Goal: Complete application form

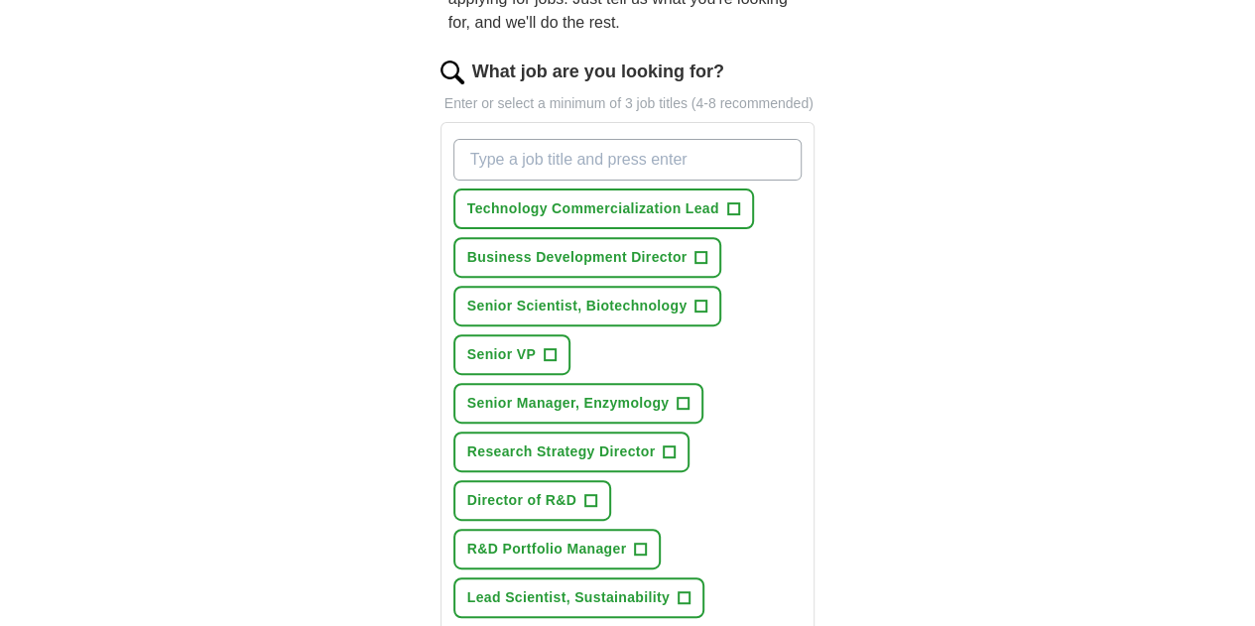
scroll to position [235, 0]
click at [596, 494] on span "+" at bounding box center [590, 502] width 12 height 16
click at [609, 140] on input "What job are you looking for?" at bounding box center [627, 161] width 349 height 42
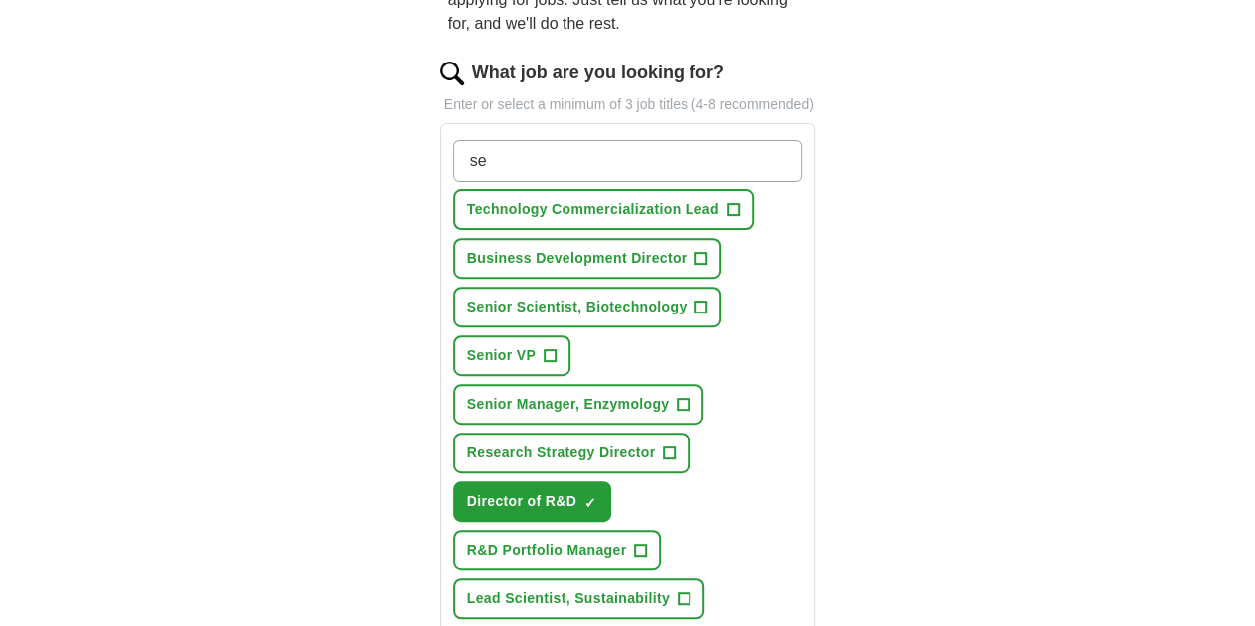
type input "s"
type input "d"
click at [677, 591] on span "+" at bounding box center [683, 599] width 12 height 16
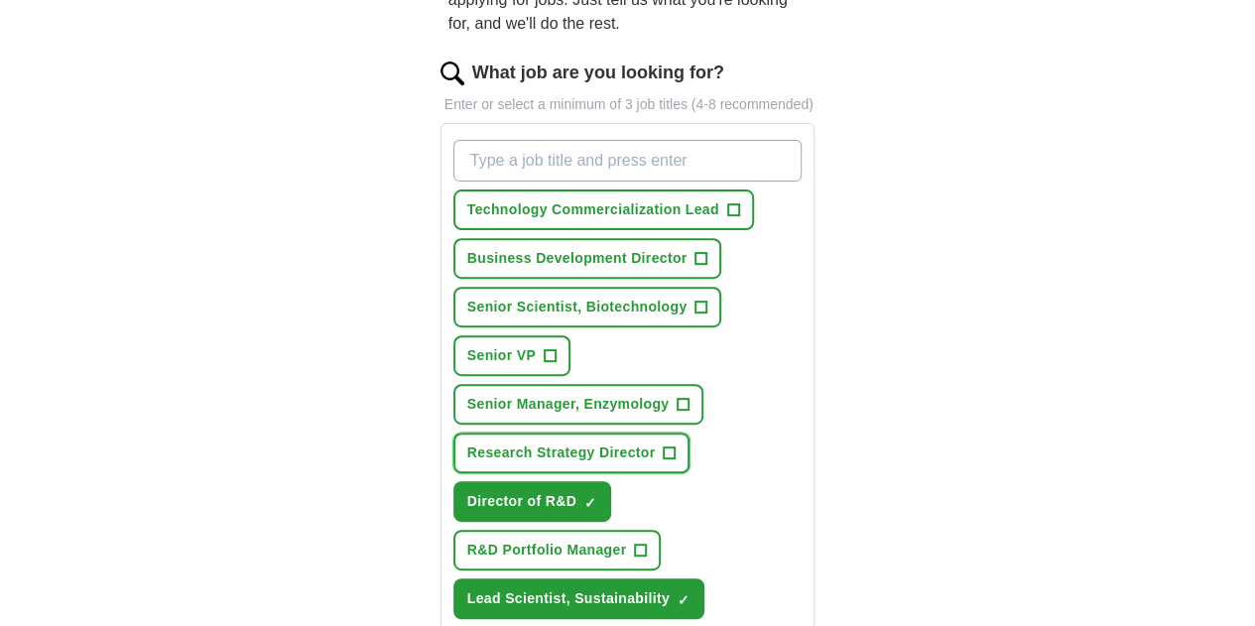
click at [664, 445] on span "+" at bounding box center [670, 453] width 12 height 16
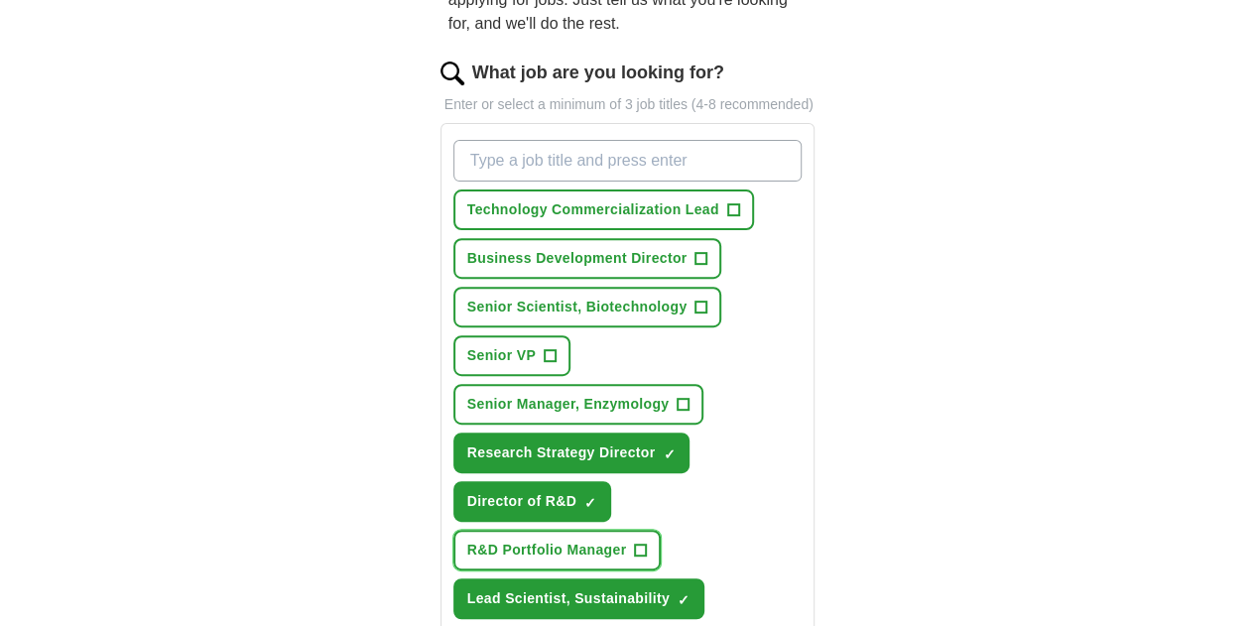
click at [583, 530] on button "R&D Portfolio Manager +" at bounding box center [557, 550] width 208 height 41
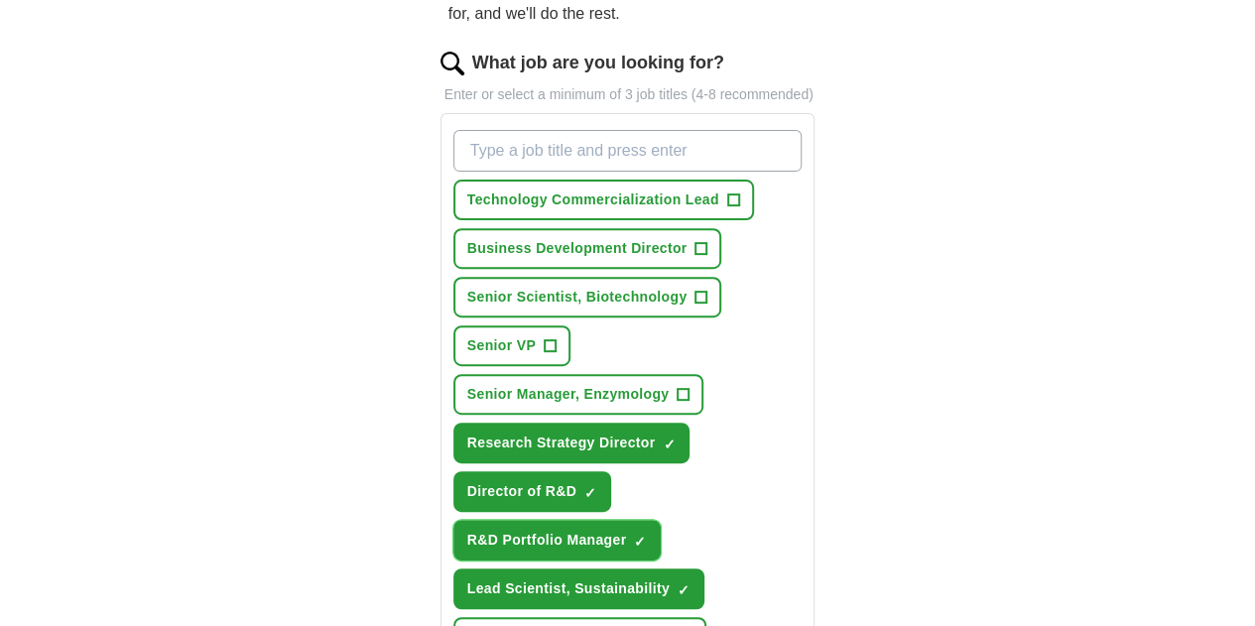
scroll to position [246, 0]
click at [679, 625] on span "+" at bounding box center [685, 637] width 12 height 16
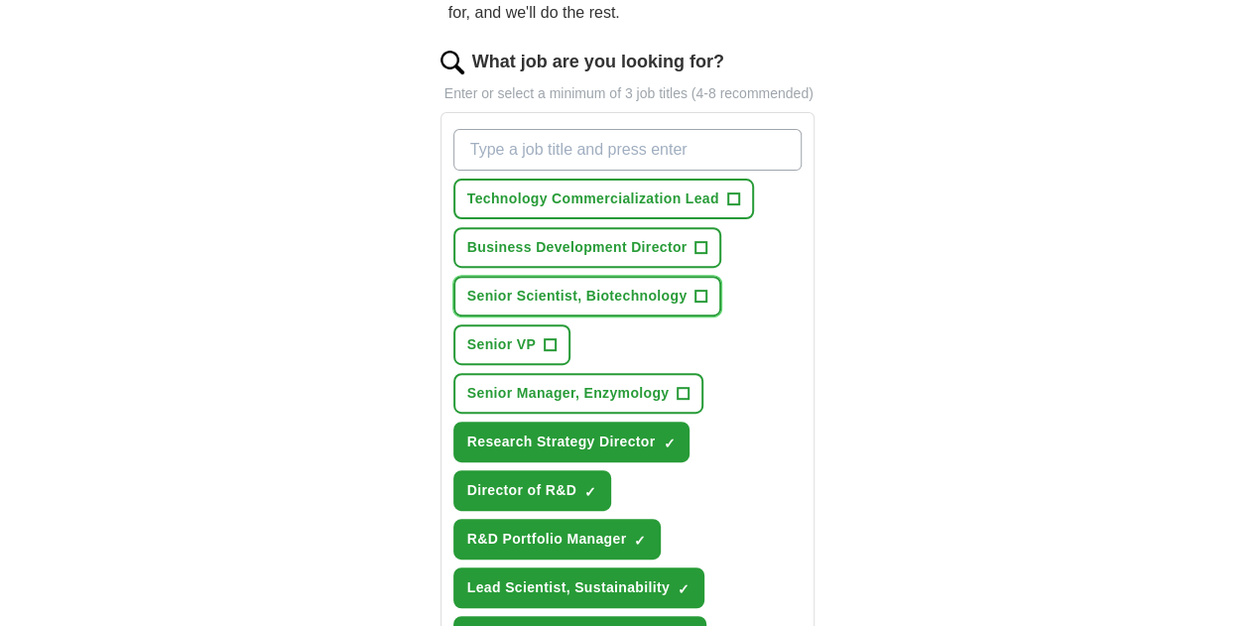
click at [694, 290] on span "+" at bounding box center [700, 296] width 13 height 13
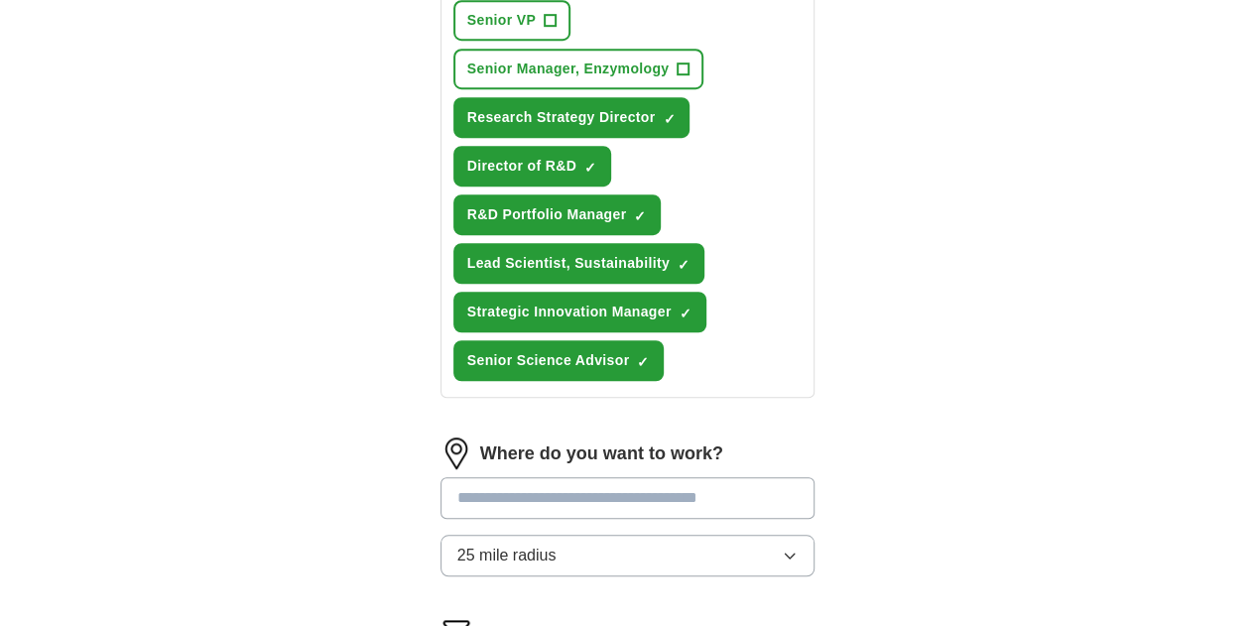
scroll to position [588, 0]
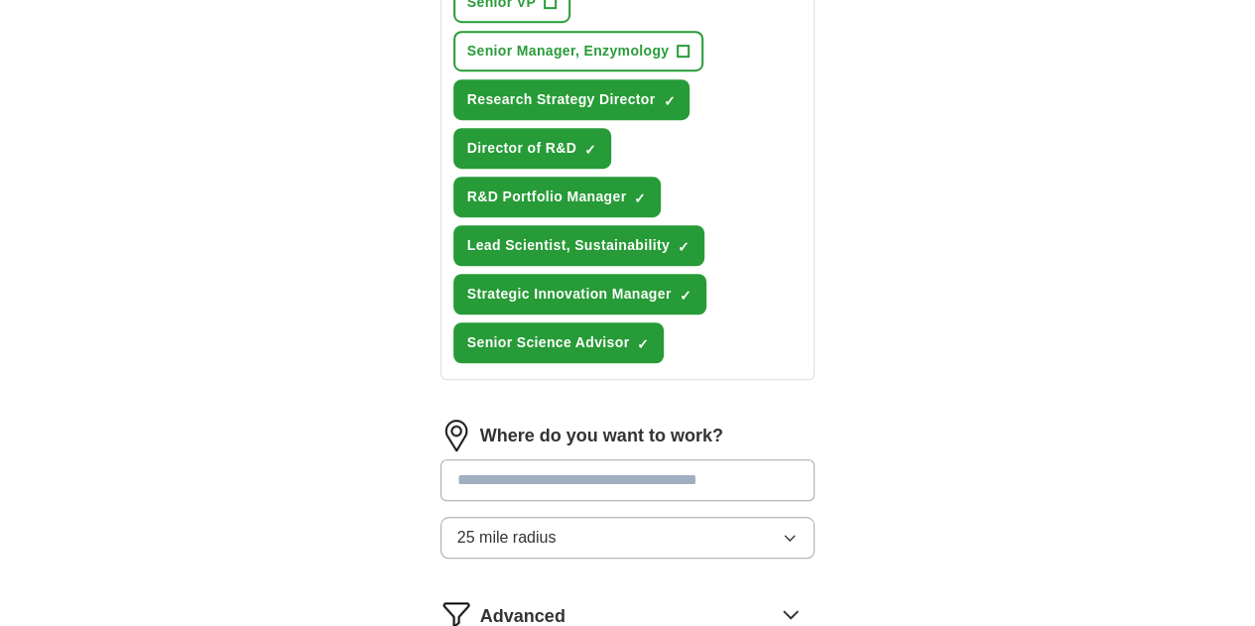
click at [440, 459] on input at bounding box center [627, 480] width 375 height 42
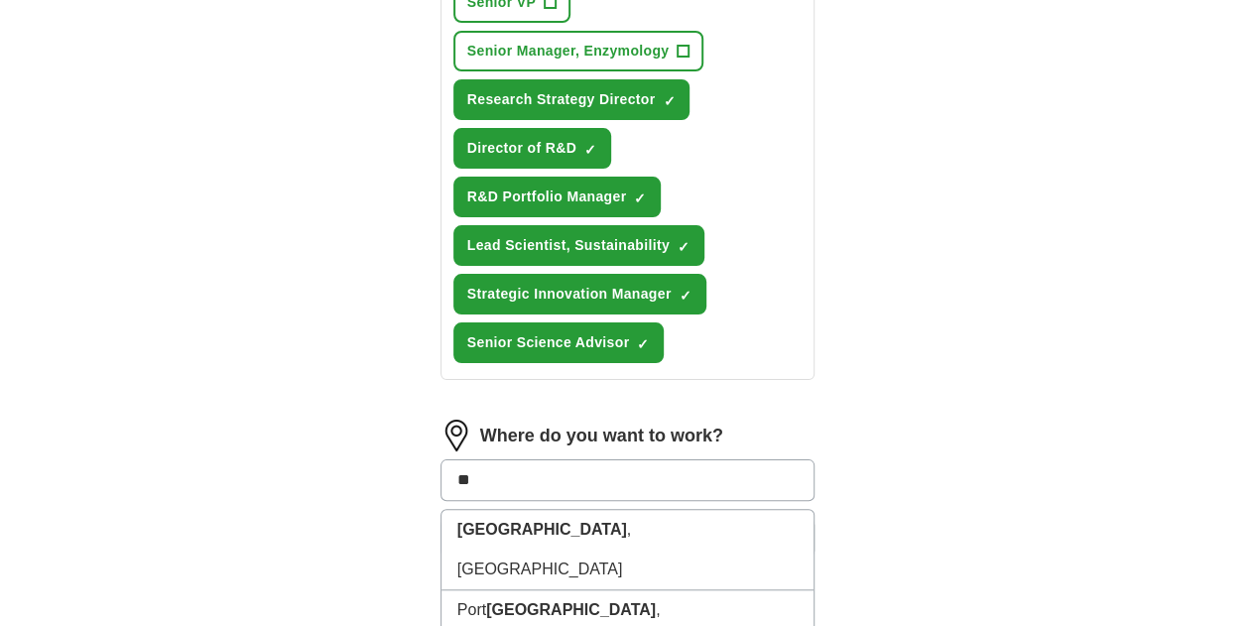
type input "*"
type input "**********"
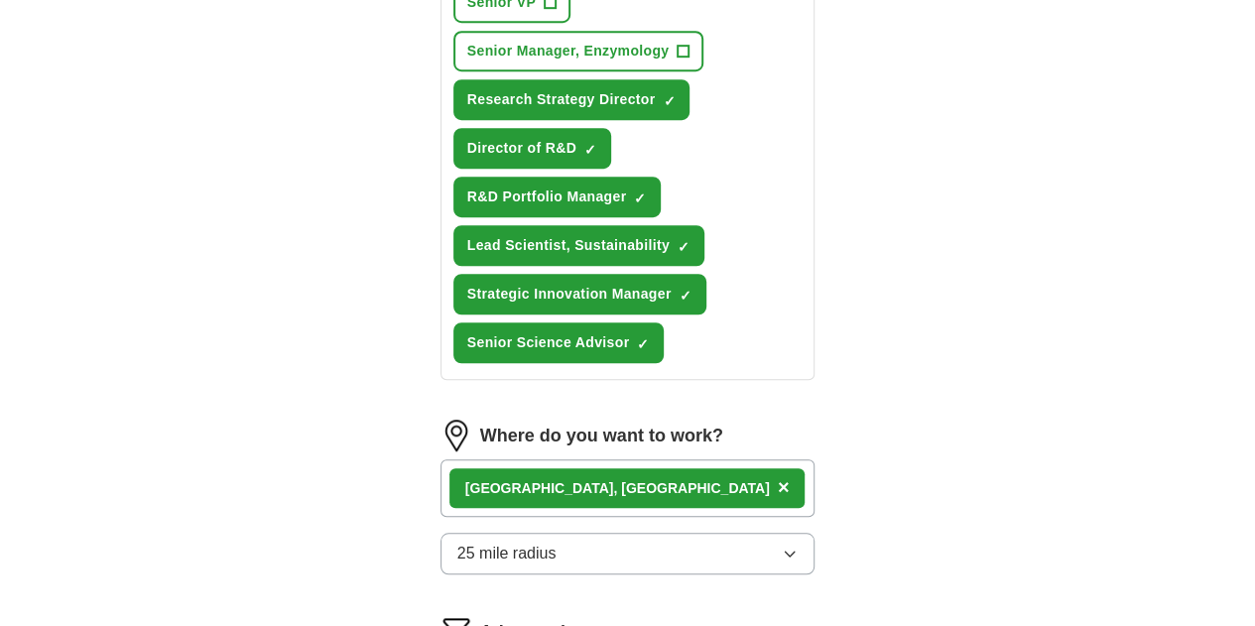
click at [489, 542] on span "25 mile radius" at bounding box center [506, 554] width 99 height 24
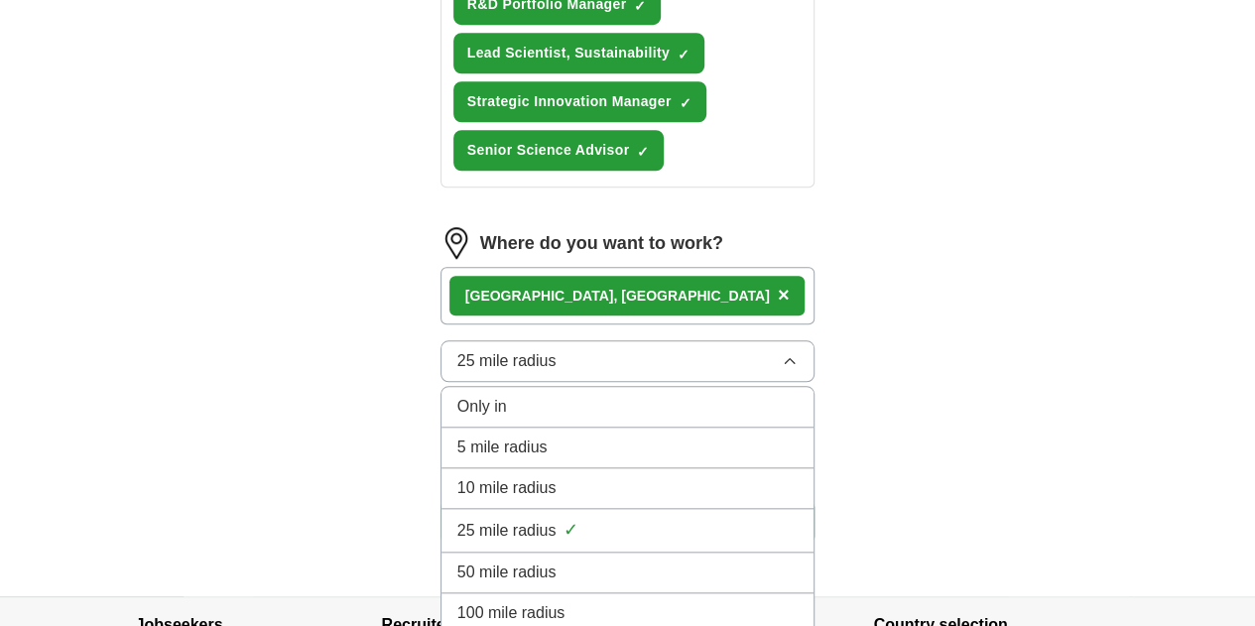
scroll to position [782, 0]
click at [788, 559] on div "50 mile radius" at bounding box center [627, 571] width 341 height 24
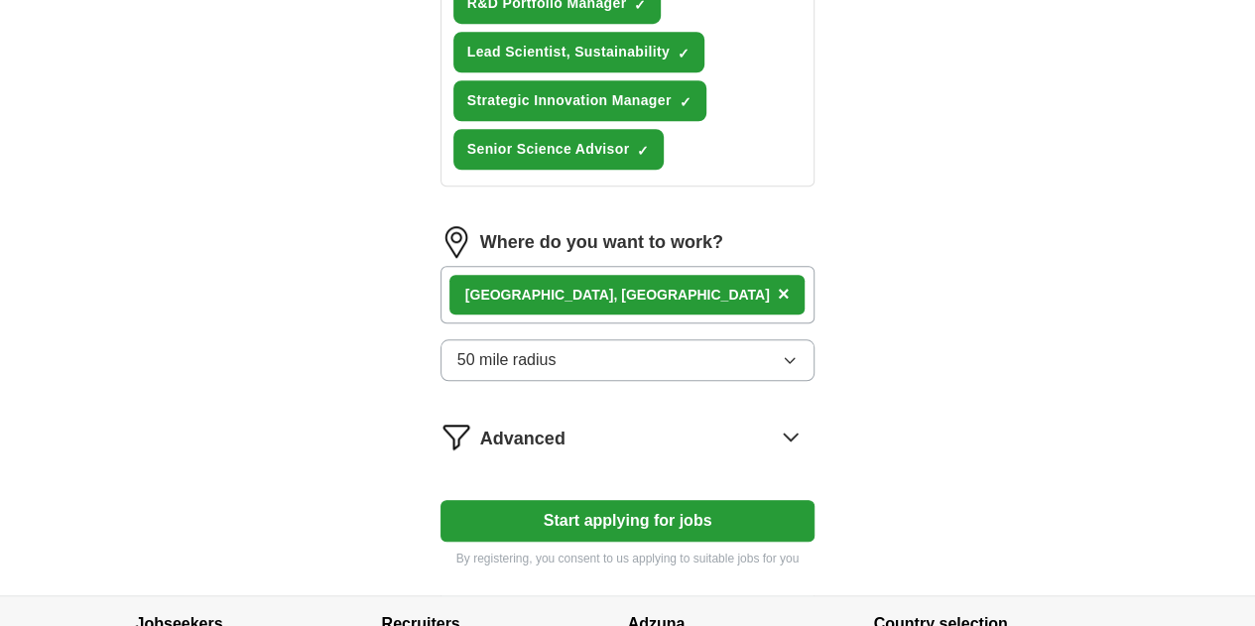
click at [806, 421] on icon at bounding box center [791, 437] width 32 height 32
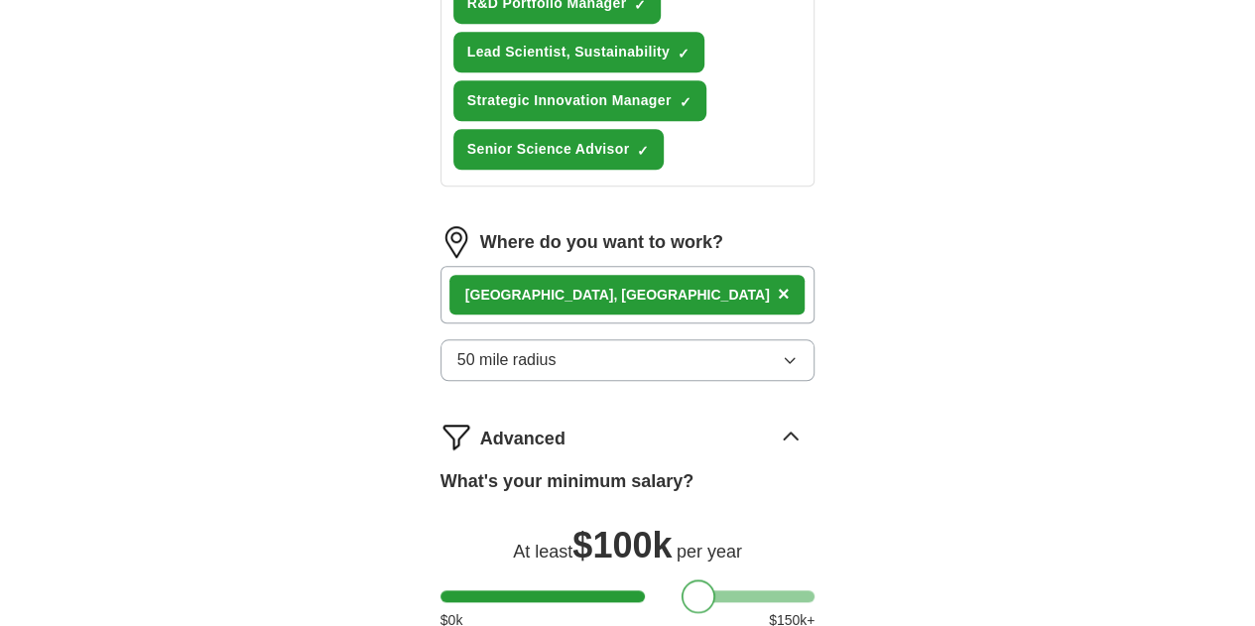
drag, startPoint x: 409, startPoint y: 465, endPoint x: 649, endPoint y: 473, distance: 240.1
click at [681, 579] on div at bounding box center [698, 596] width 34 height 34
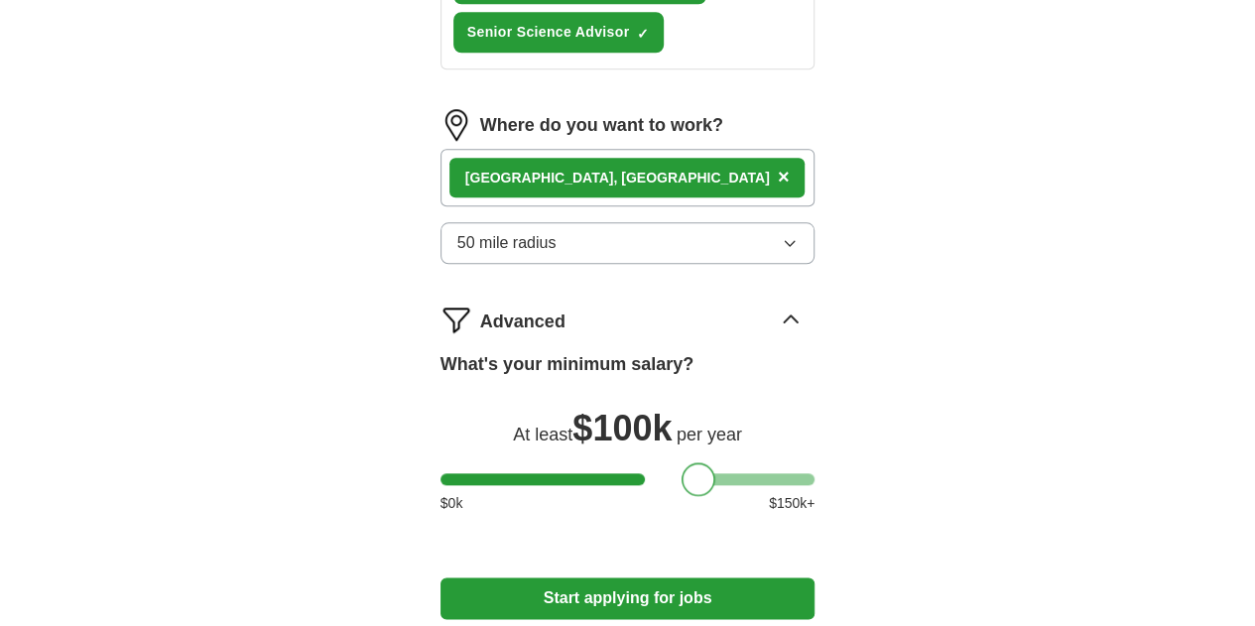
scroll to position [900, 0]
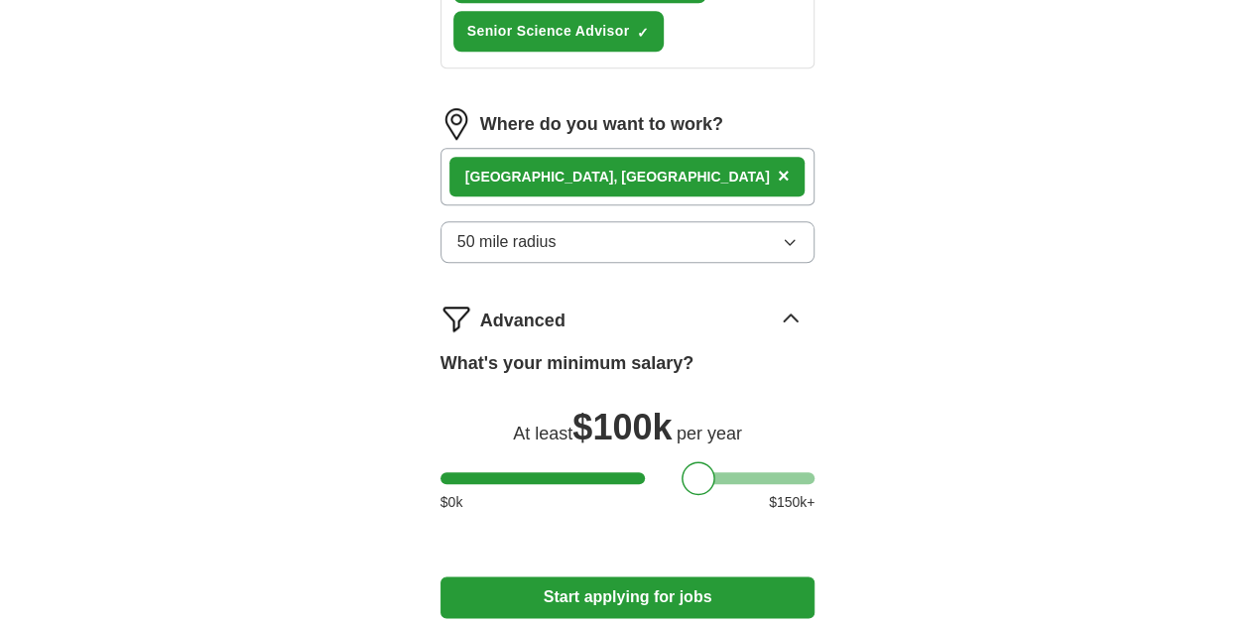
click at [815, 576] on button "Start applying for jobs" at bounding box center [627, 597] width 375 height 42
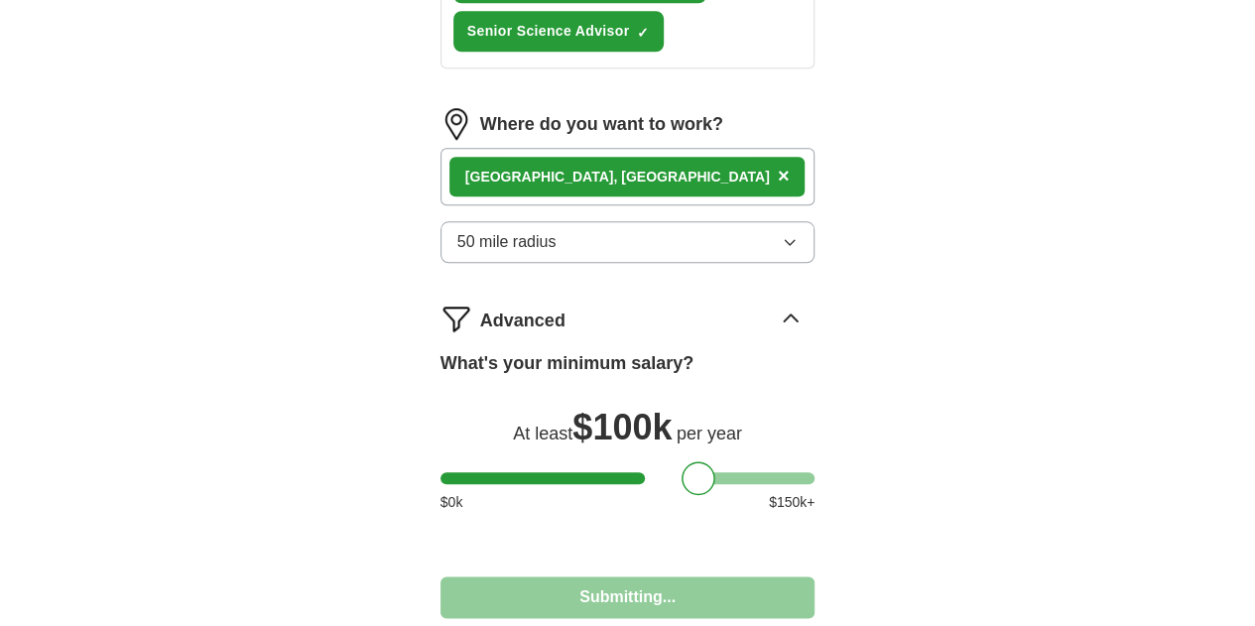
select select "**"
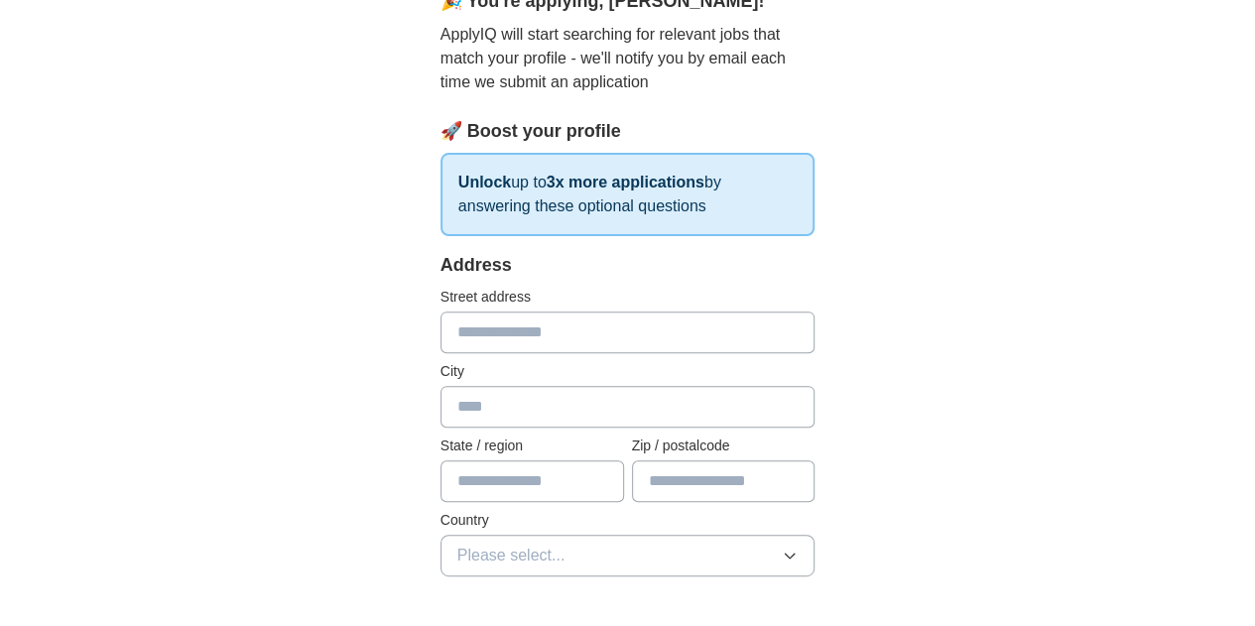
scroll to position [224, 0]
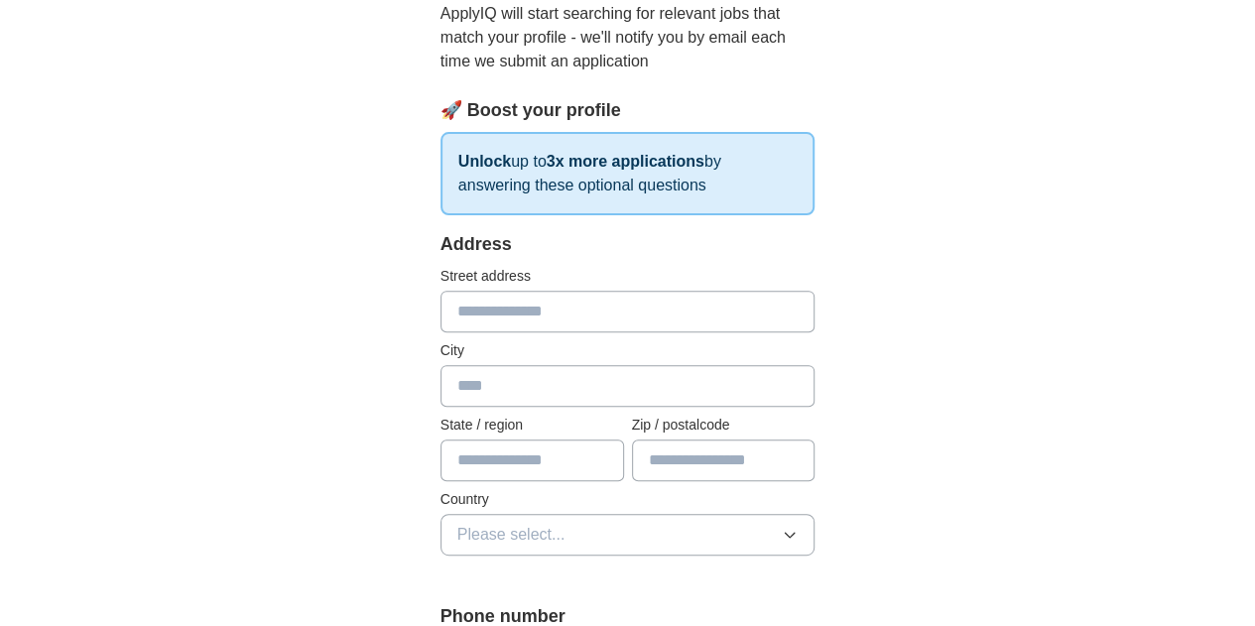
click at [720, 320] on input "text" at bounding box center [627, 312] width 375 height 42
type input "**********"
type input "******"
type input "**"
type input "*****"
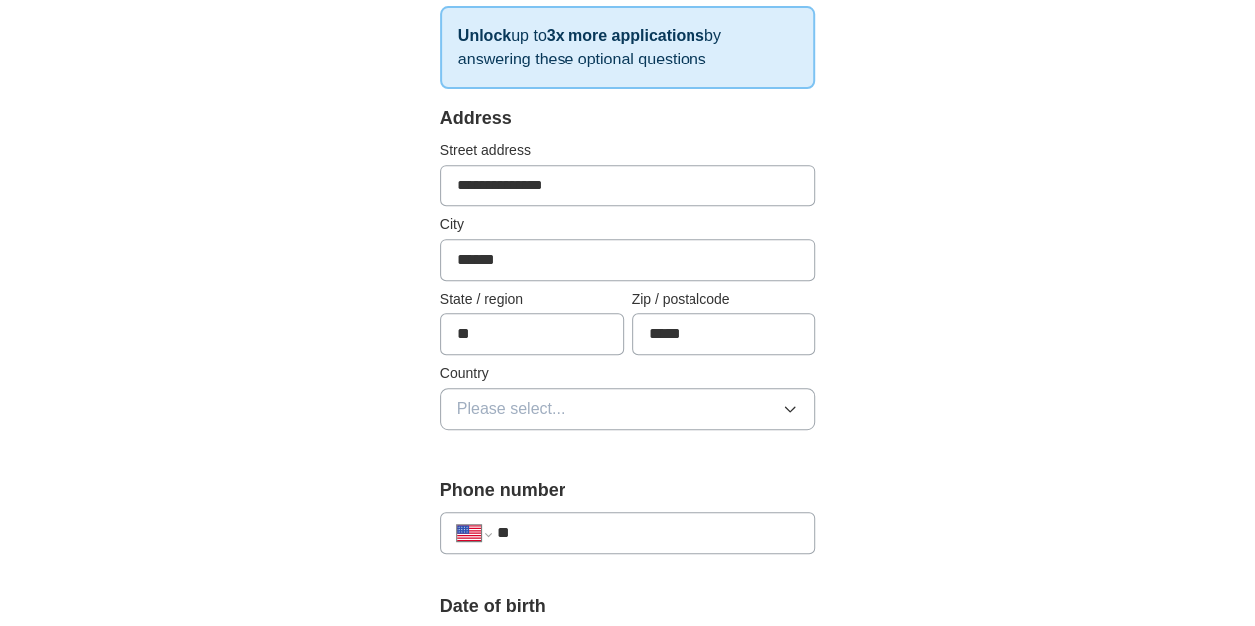
scroll to position [379, 0]
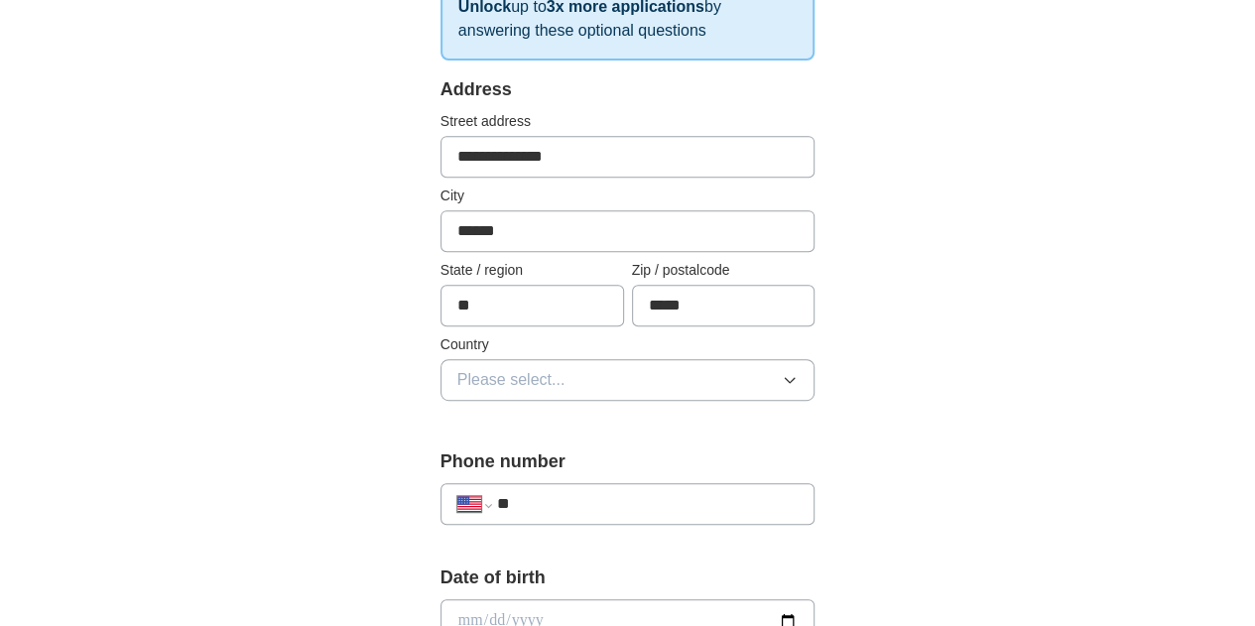
click at [478, 371] on span "Please select..." at bounding box center [511, 380] width 108 height 24
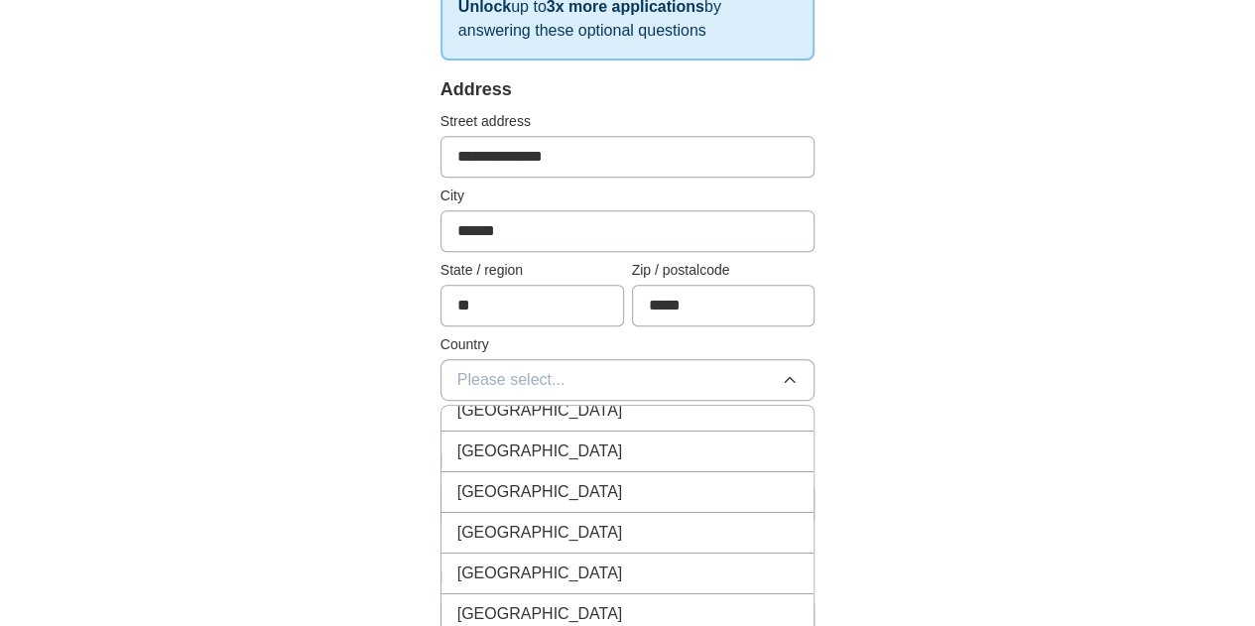
scroll to position [0, 0]
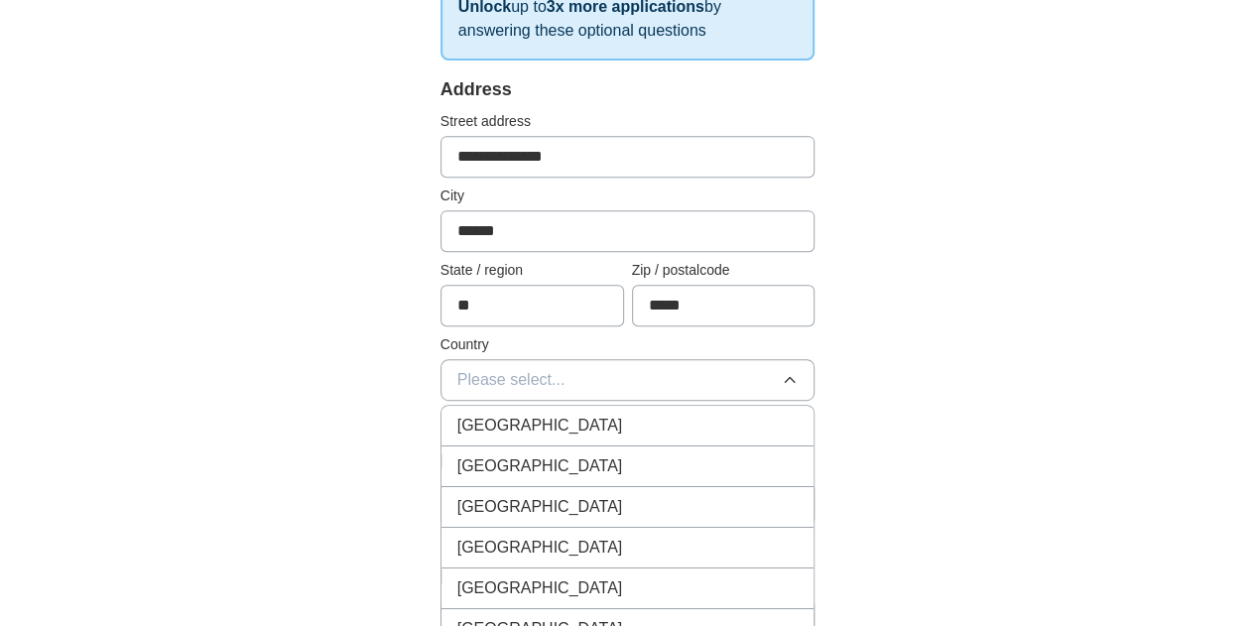
click at [476, 472] on span "United States" at bounding box center [540, 466] width 166 height 24
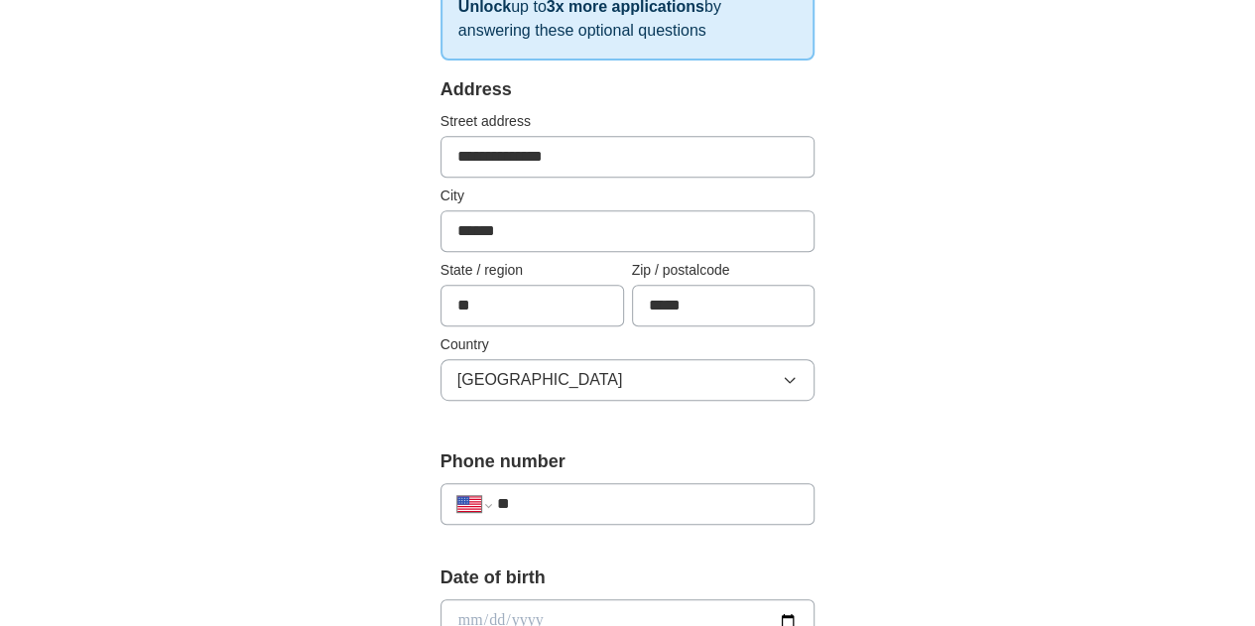
scroll to position [598, 0]
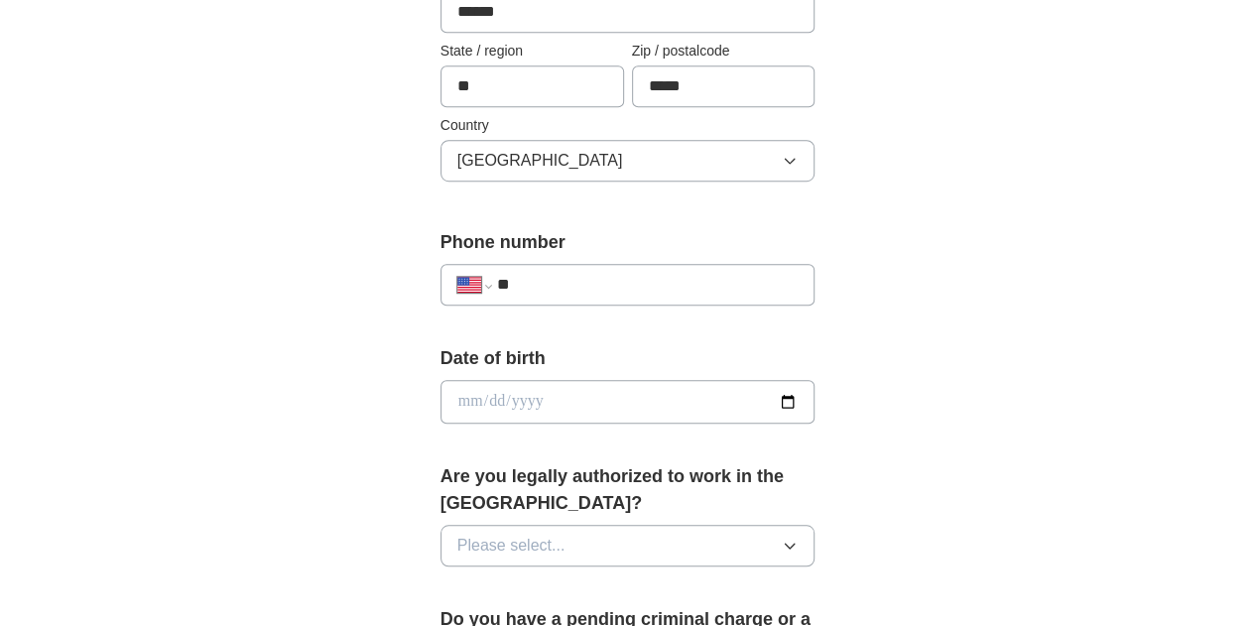
click at [473, 405] on input "date" at bounding box center [627, 402] width 375 height 44
click at [440, 400] on input "date" at bounding box center [627, 402] width 375 height 44
type input "**********"
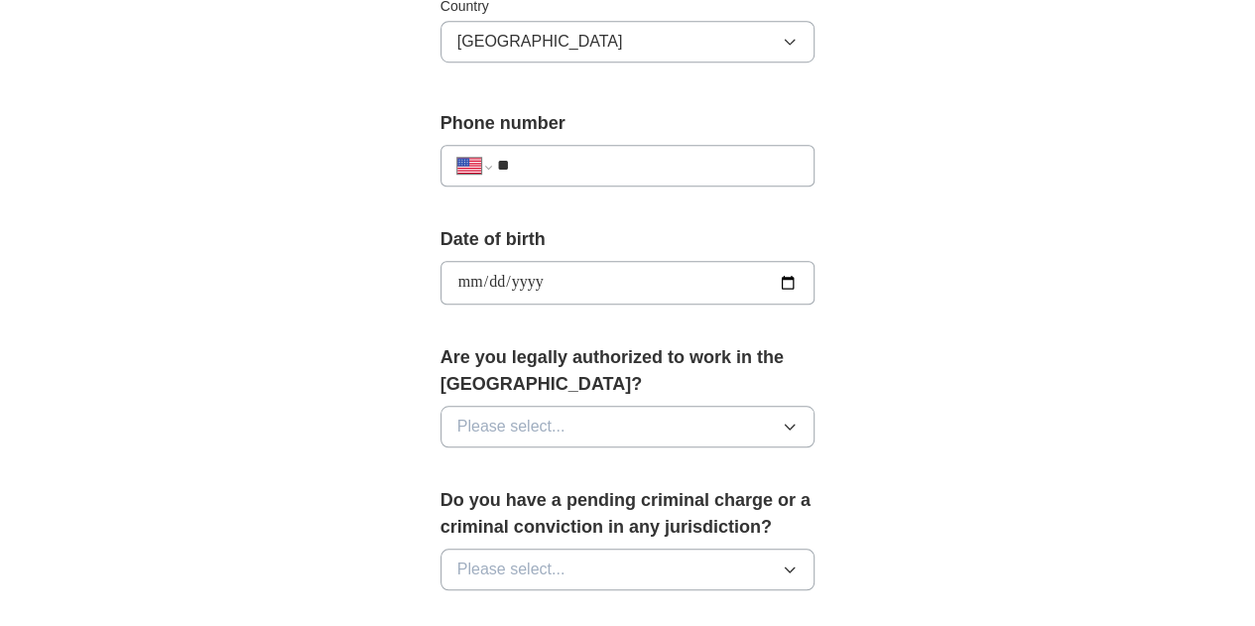
scroll to position [727, 0]
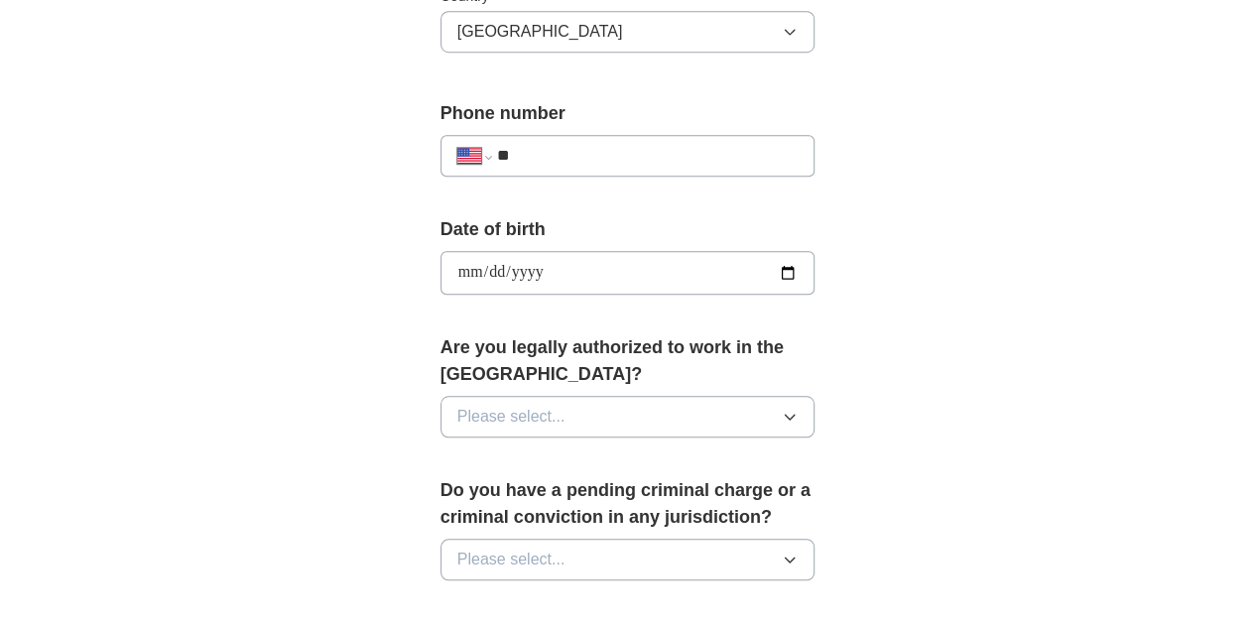
click at [488, 405] on span "Please select..." at bounding box center [511, 417] width 108 height 24
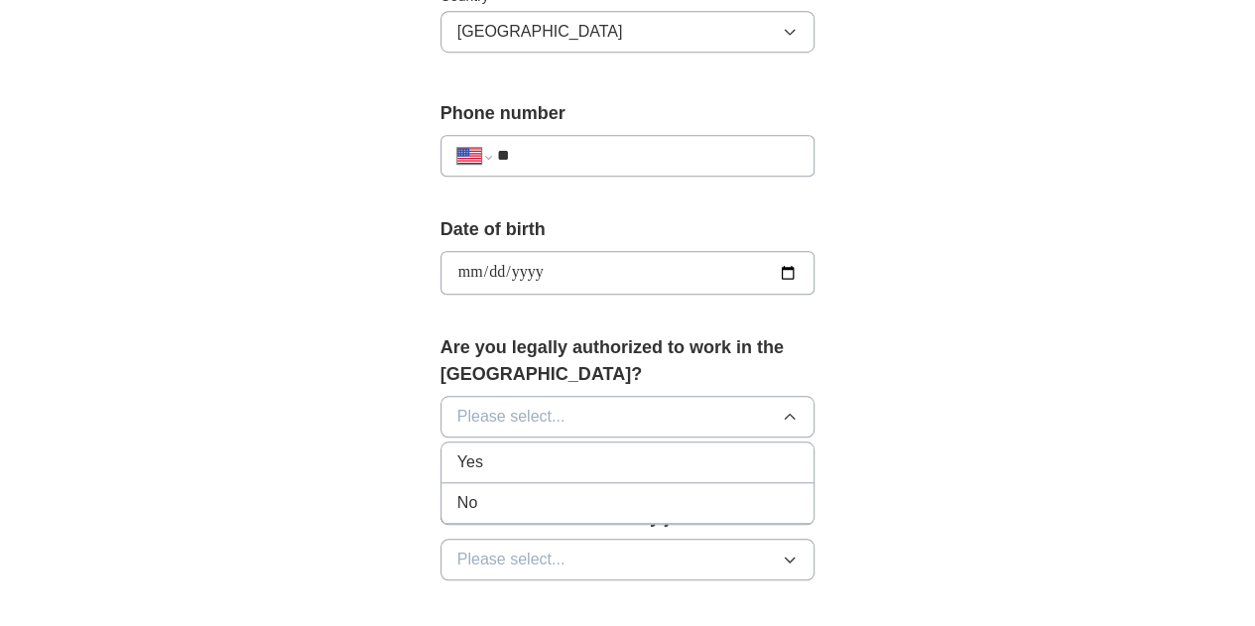
click at [457, 450] on div "Yes" at bounding box center [627, 462] width 341 height 24
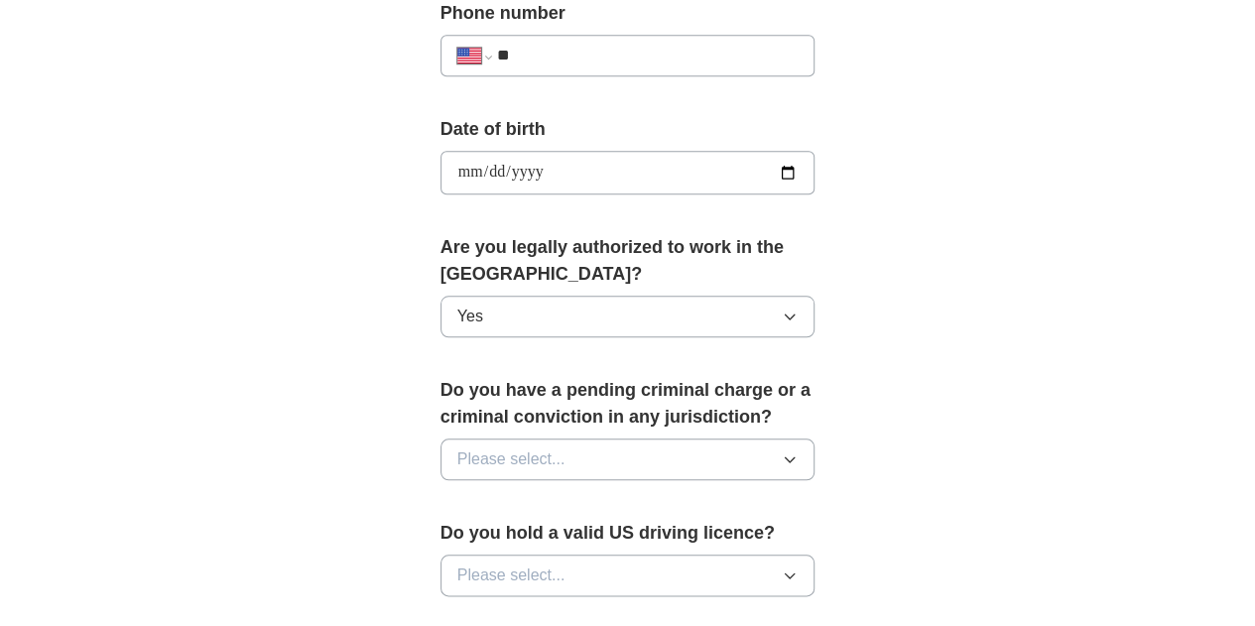
scroll to position [831, 0]
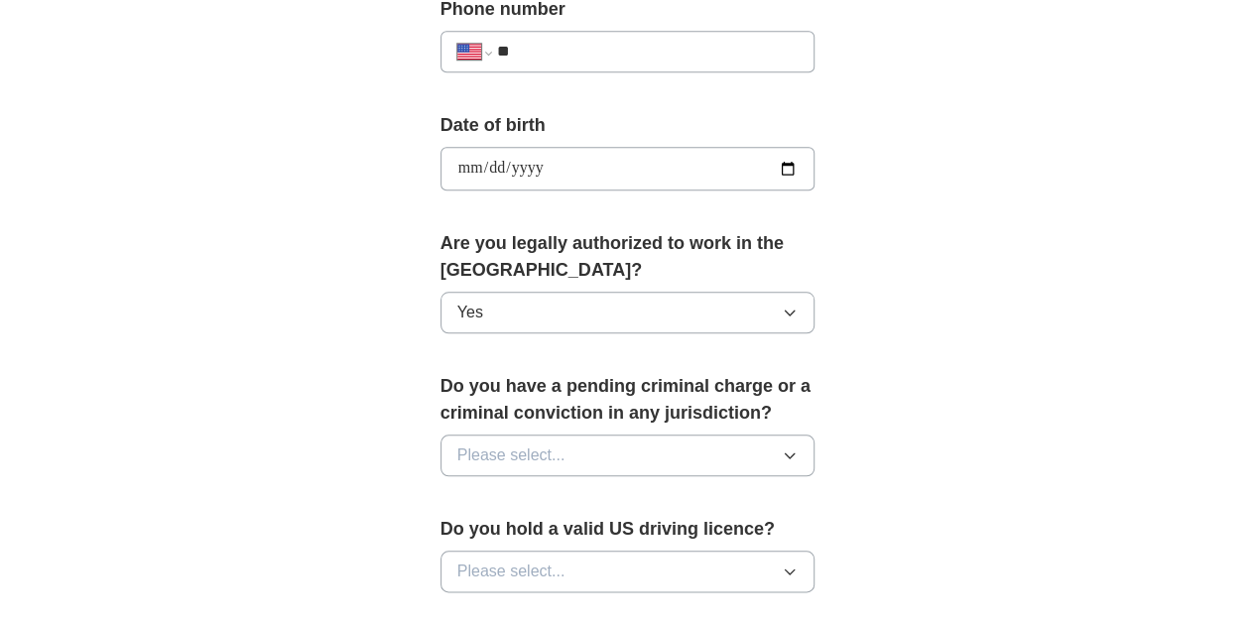
click at [457, 443] on span "Please select..." at bounding box center [511, 455] width 108 height 24
click at [457, 530] on span "No" at bounding box center [467, 542] width 20 height 24
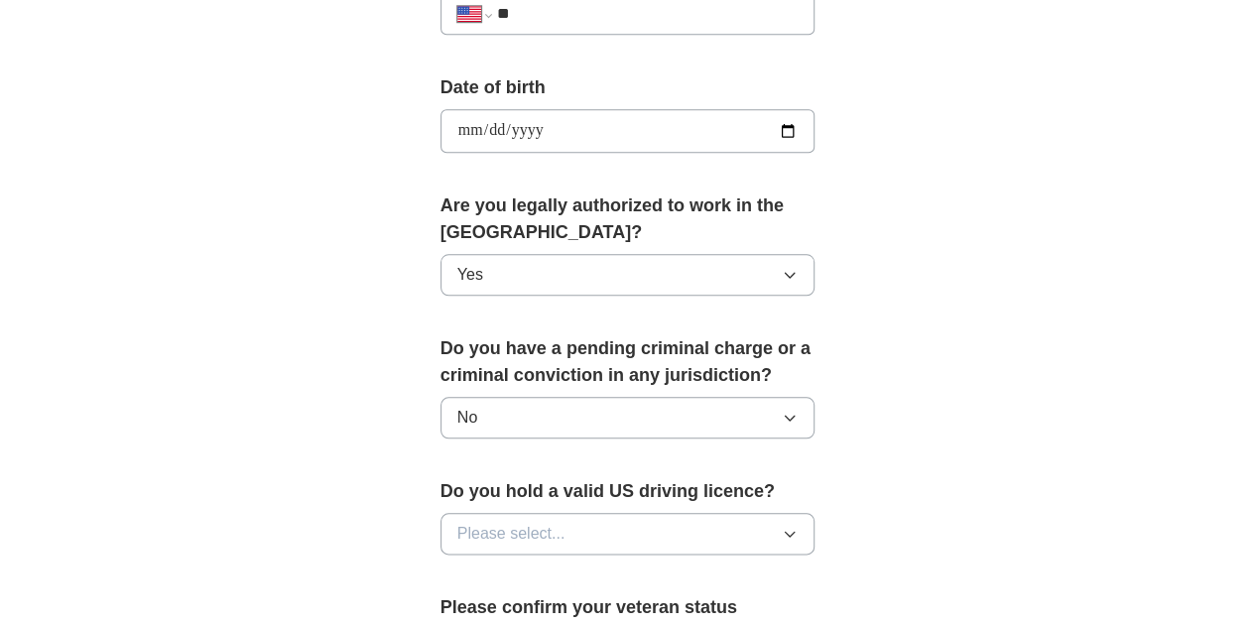
scroll to position [870, 0]
click at [457, 521] on span "Please select..." at bounding box center [511, 533] width 108 height 24
click at [457, 566] on span "Yes" at bounding box center [470, 578] width 26 height 24
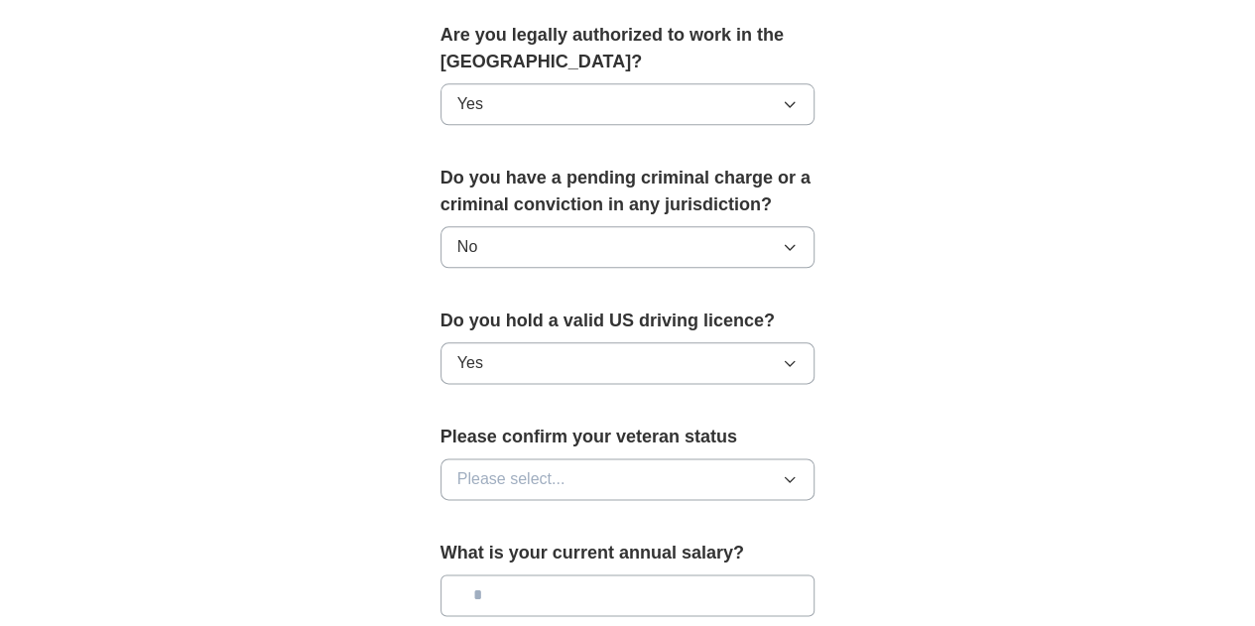
scroll to position [1054, 0]
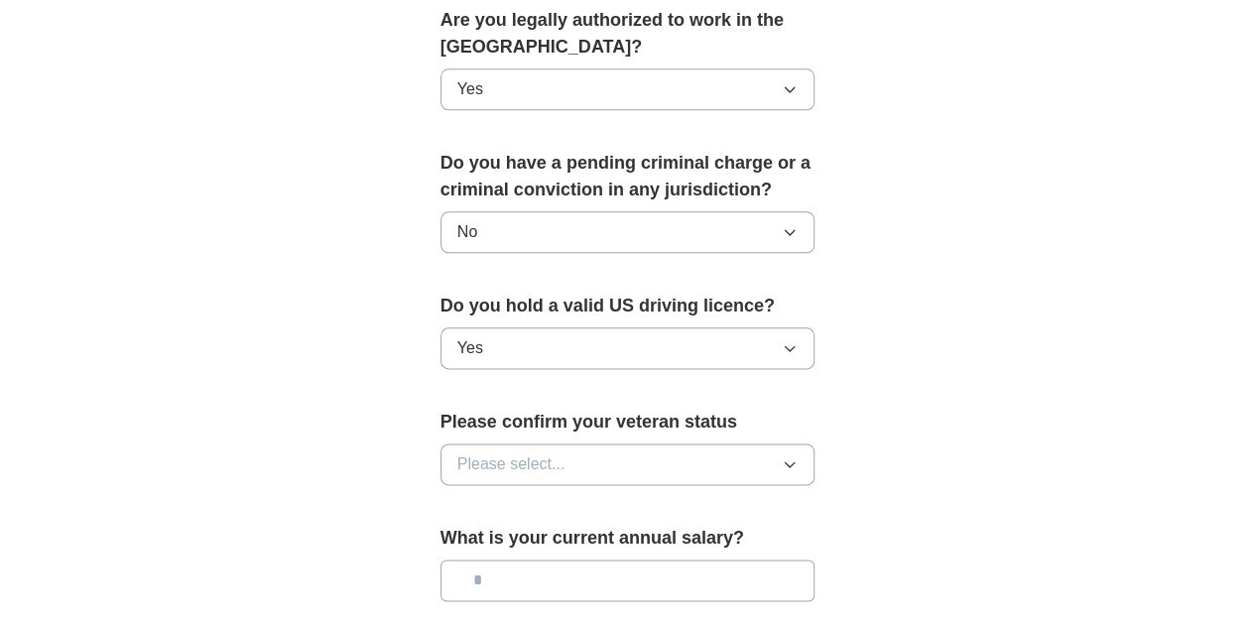
click at [461, 452] on span "Please select..." at bounding box center [511, 464] width 108 height 24
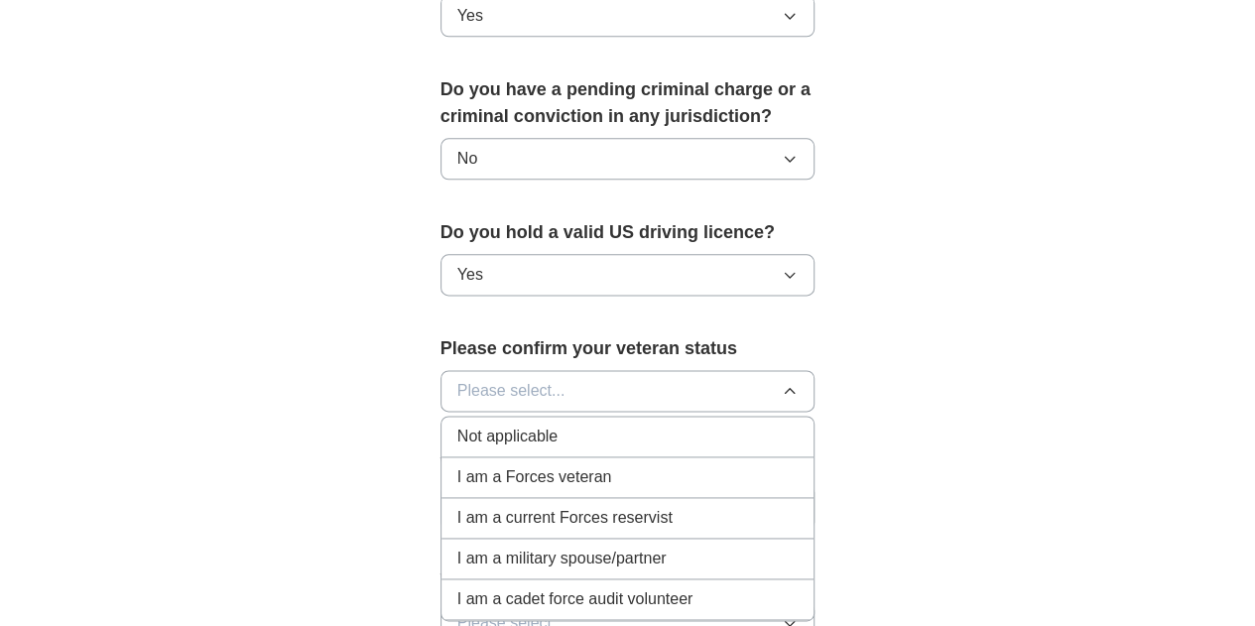
scroll to position [1138, 0]
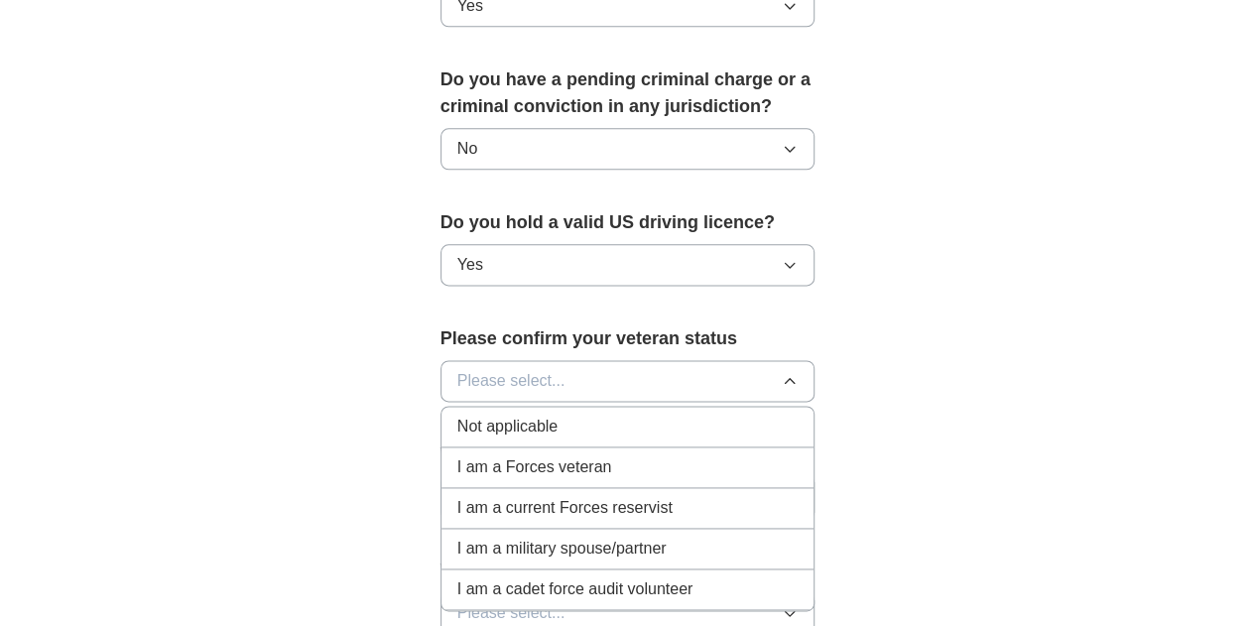
click at [457, 415] on span "Not applicable" at bounding box center [507, 427] width 100 height 24
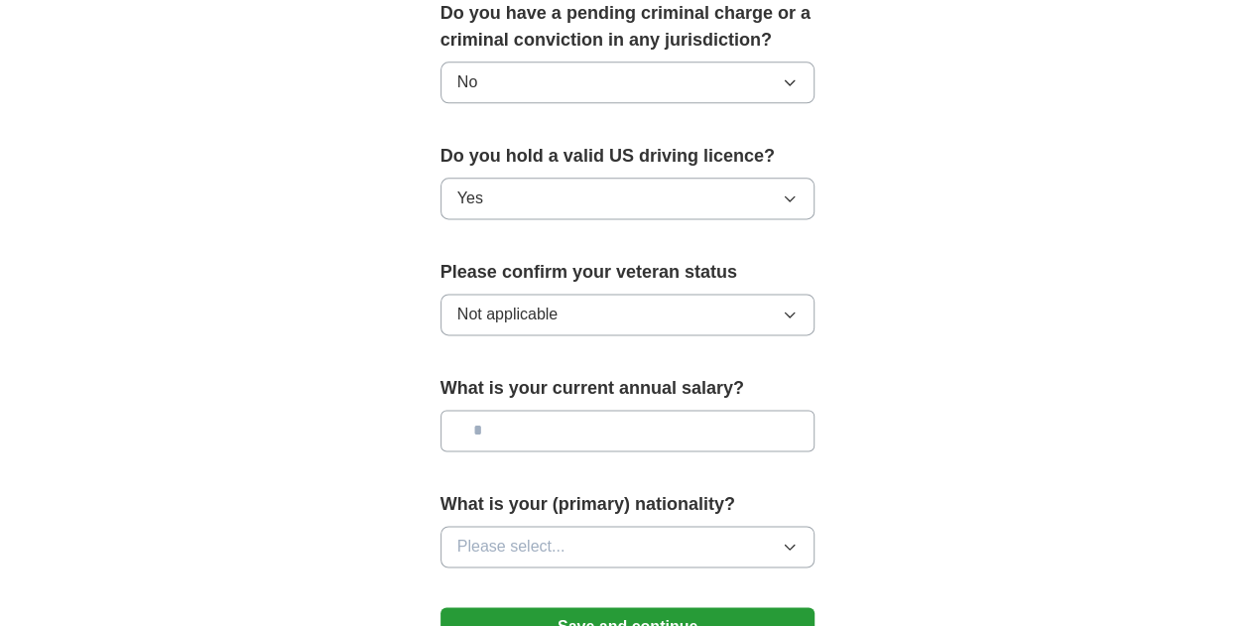
scroll to position [1206, 0]
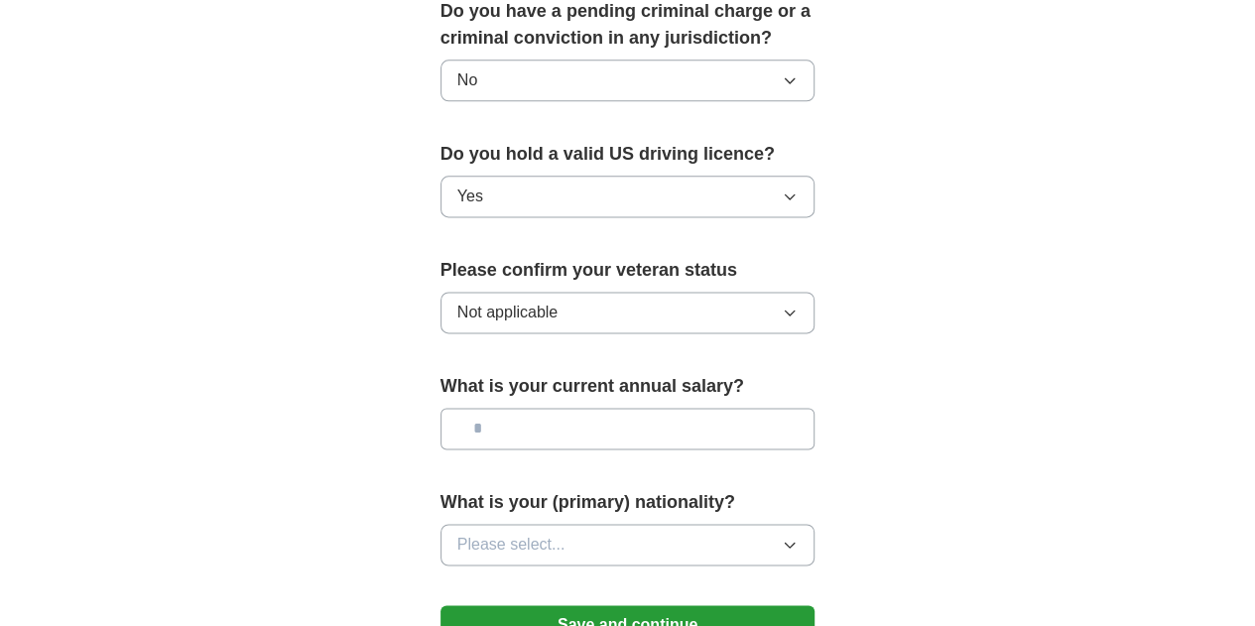
click at [486, 408] on input "text" at bounding box center [627, 429] width 375 height 42
type input "********"
click at [474, 524] on button "Please select..." at bounding box center [627, 545] width 375 height 42
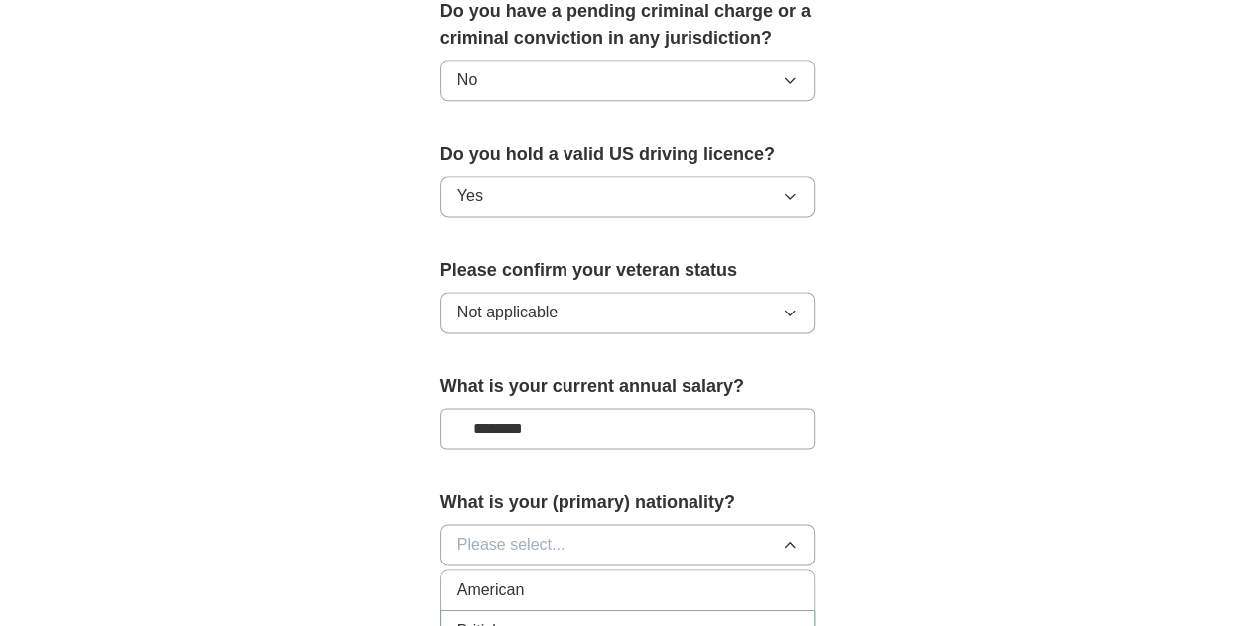
scroll to position [1284, 0]
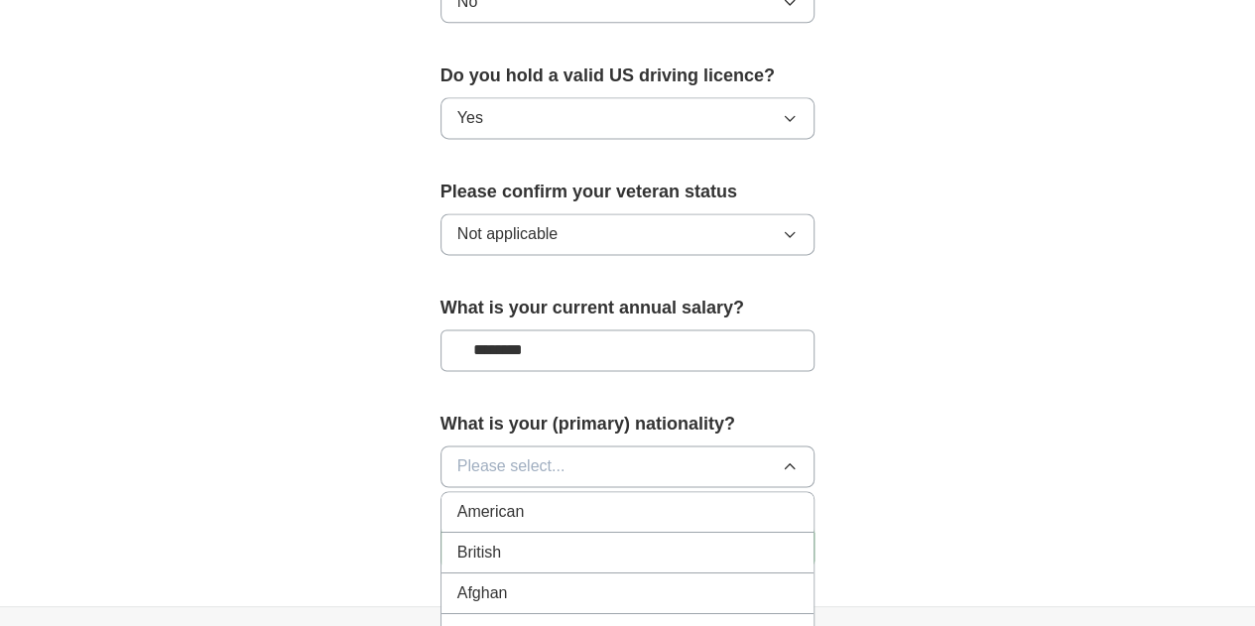
click at [457, 500] on span "American" at bounding box center [490, 512] width 67 height 24
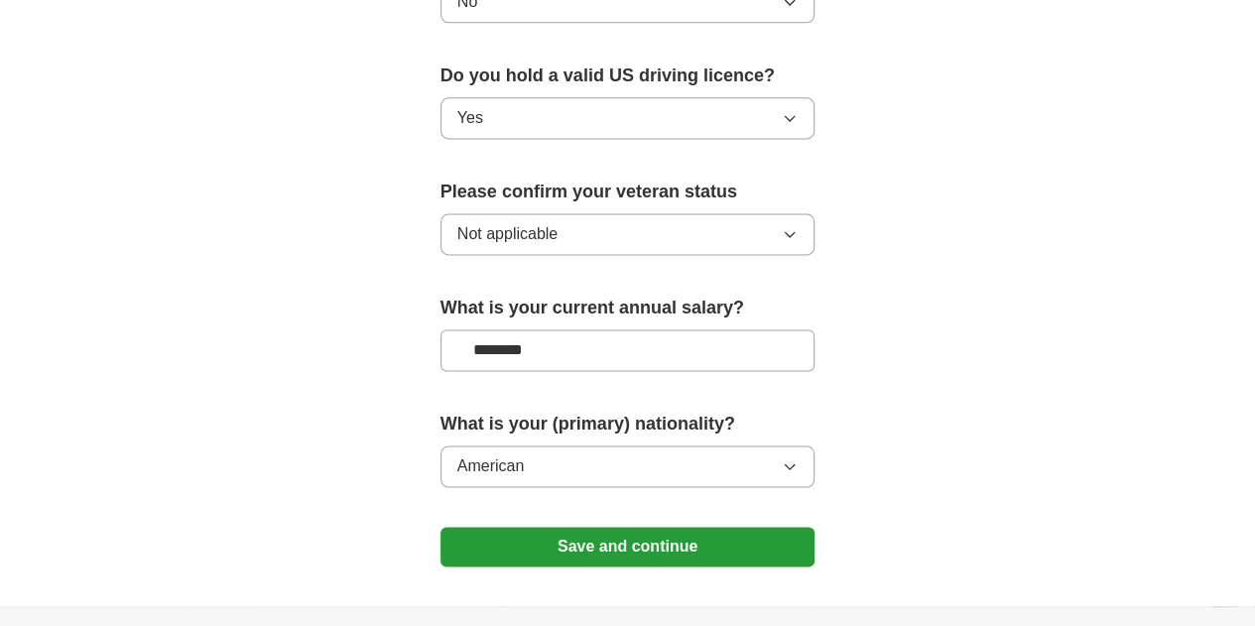
scroll to position [1363, 0]
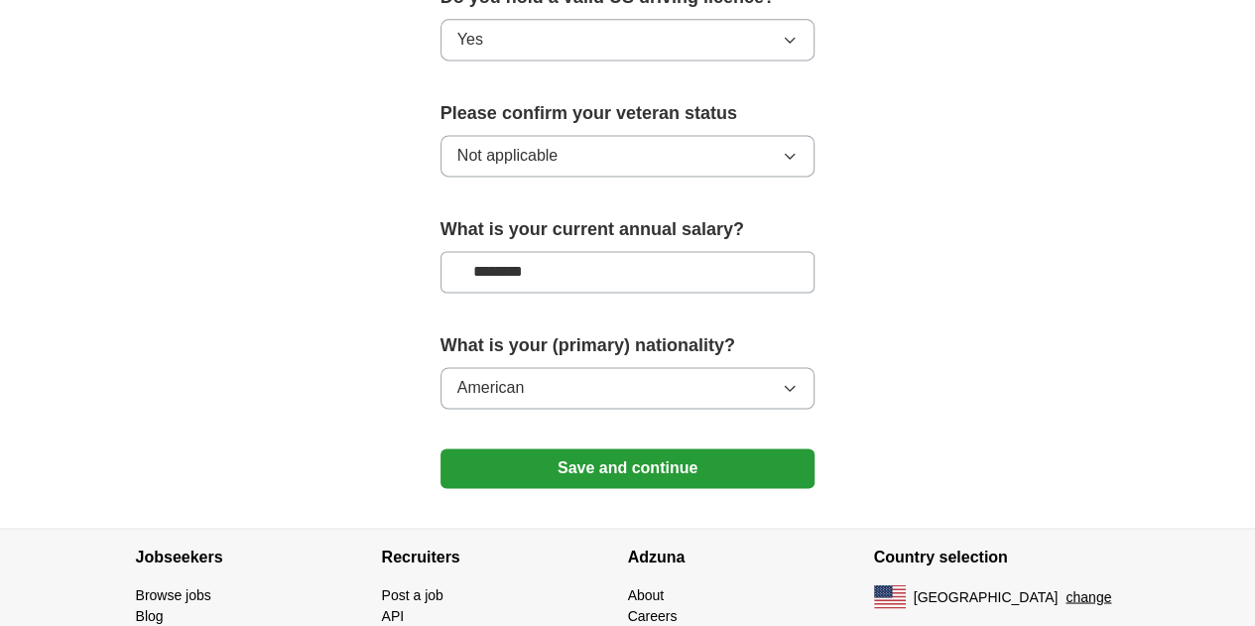
click at [483, 448] on button "Save and continue" at bounding box center [627, 468] width 375 height 40
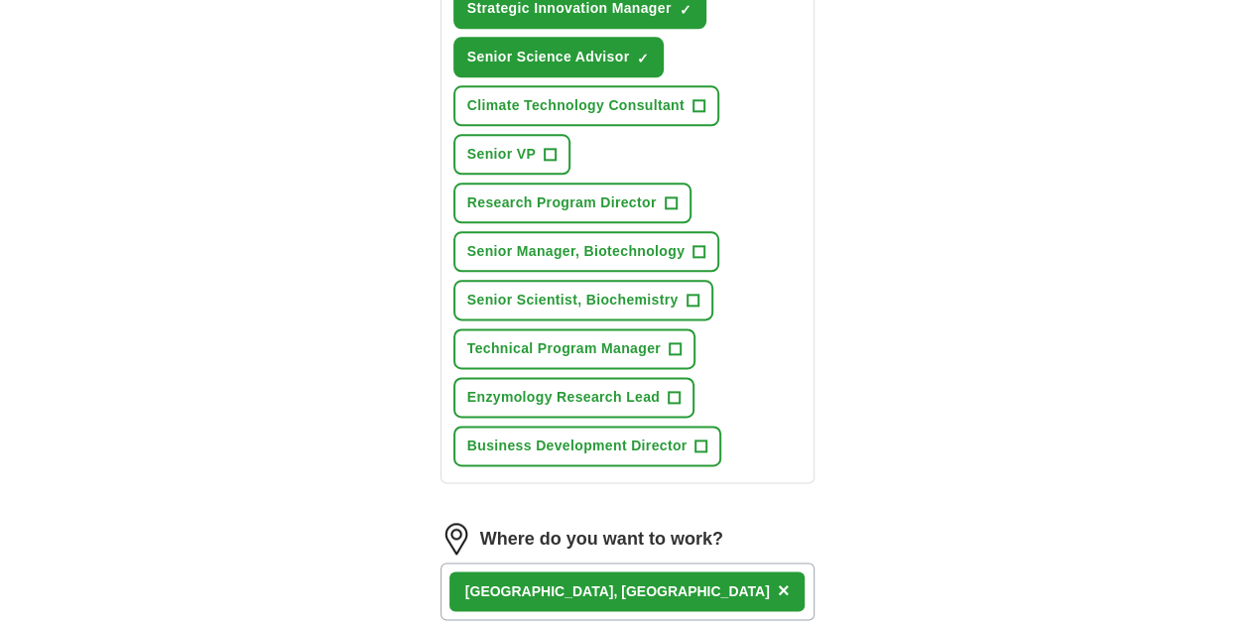
scroll to position [1453, 0]
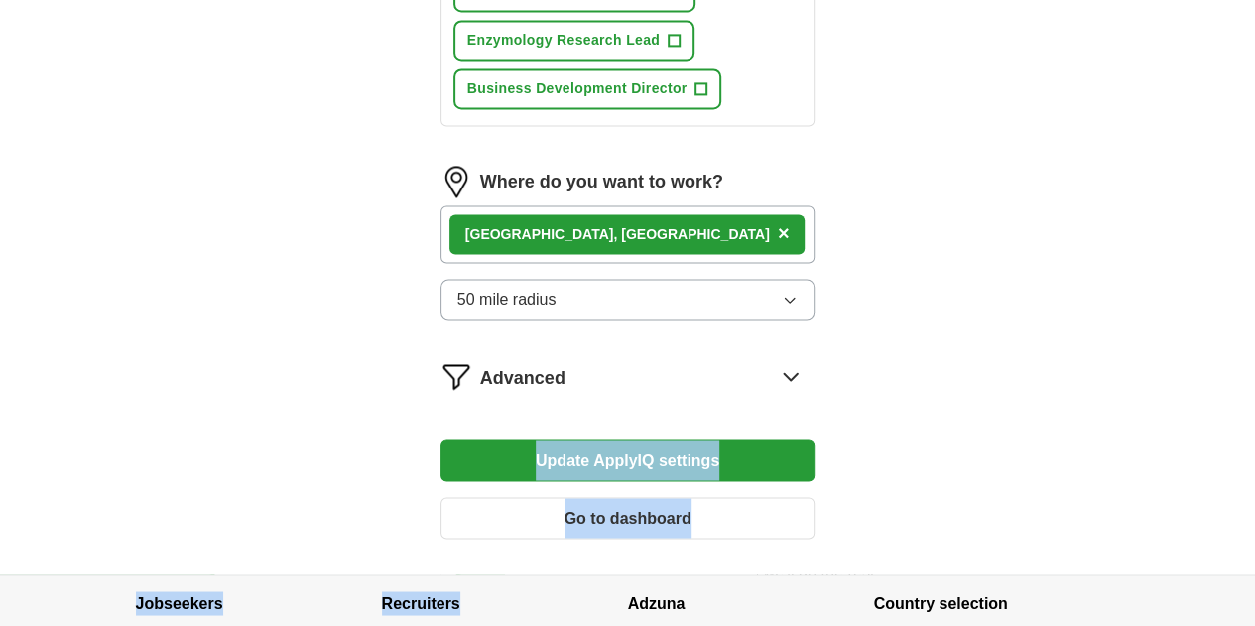
drag, startPoint x: 363, startPoint y: 280, endPoint x: 406, endPoint y: 514, distance: 237.9
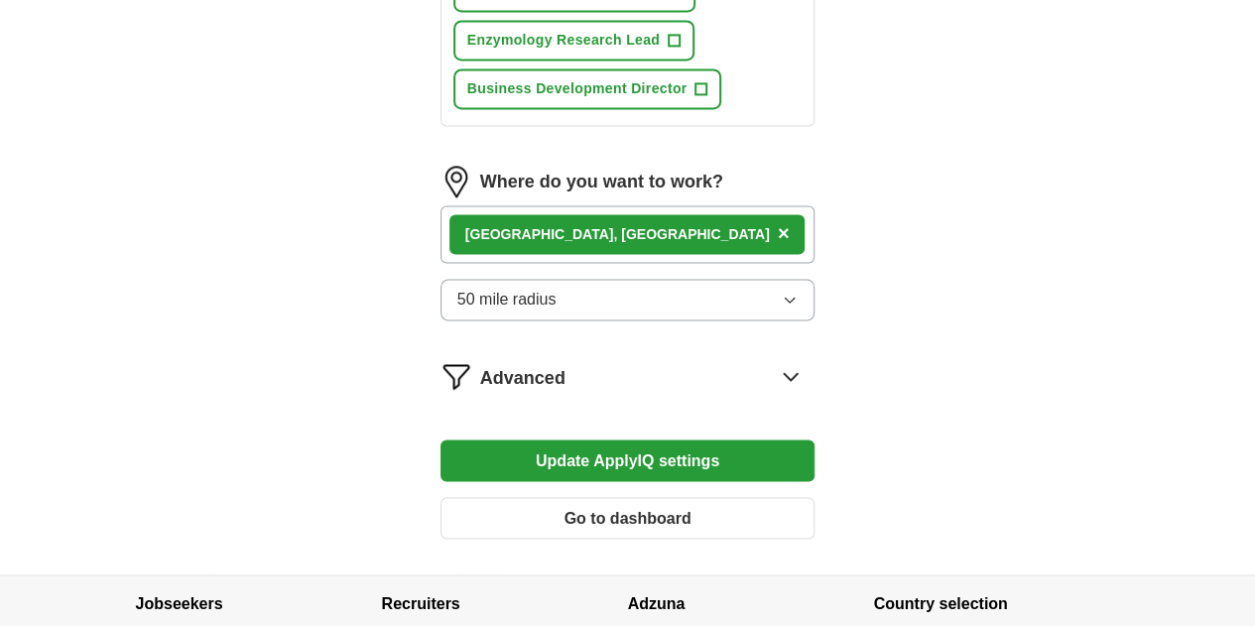
click at [666, 497] on button "Go to dashboard" at bounding box center [627, 518] width 375 height 42
